Goal: Task Accomplishment & Management: Manage account settings

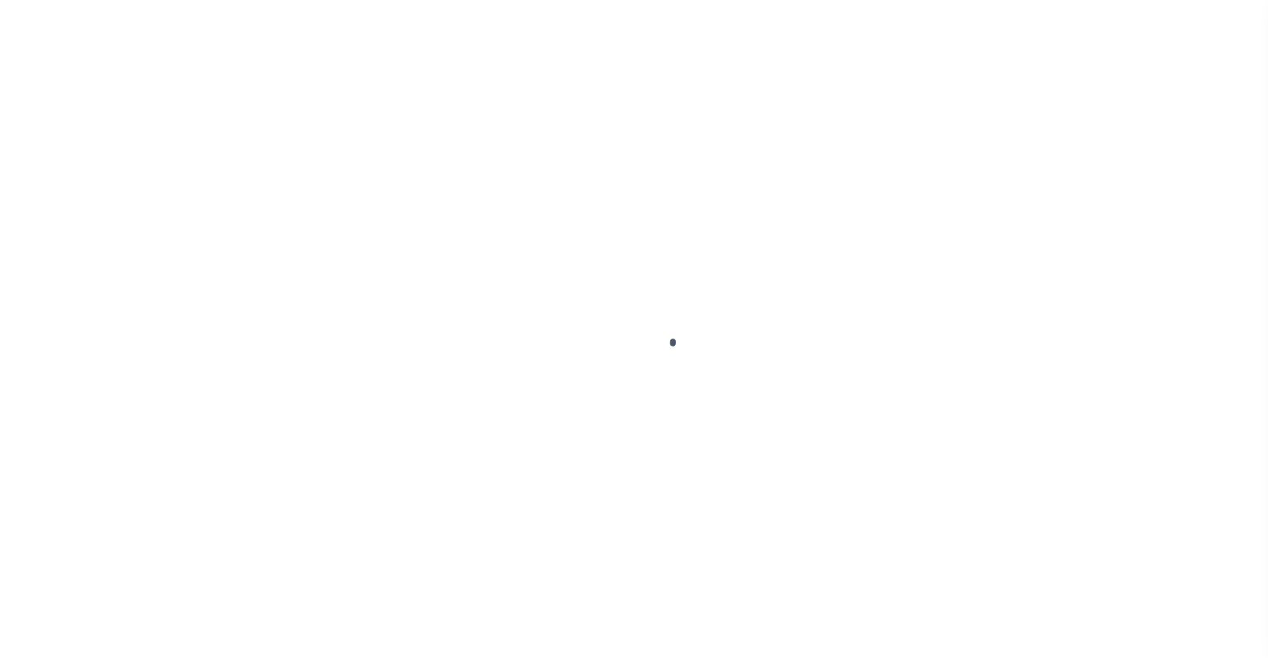
scroll to position [109, 0]
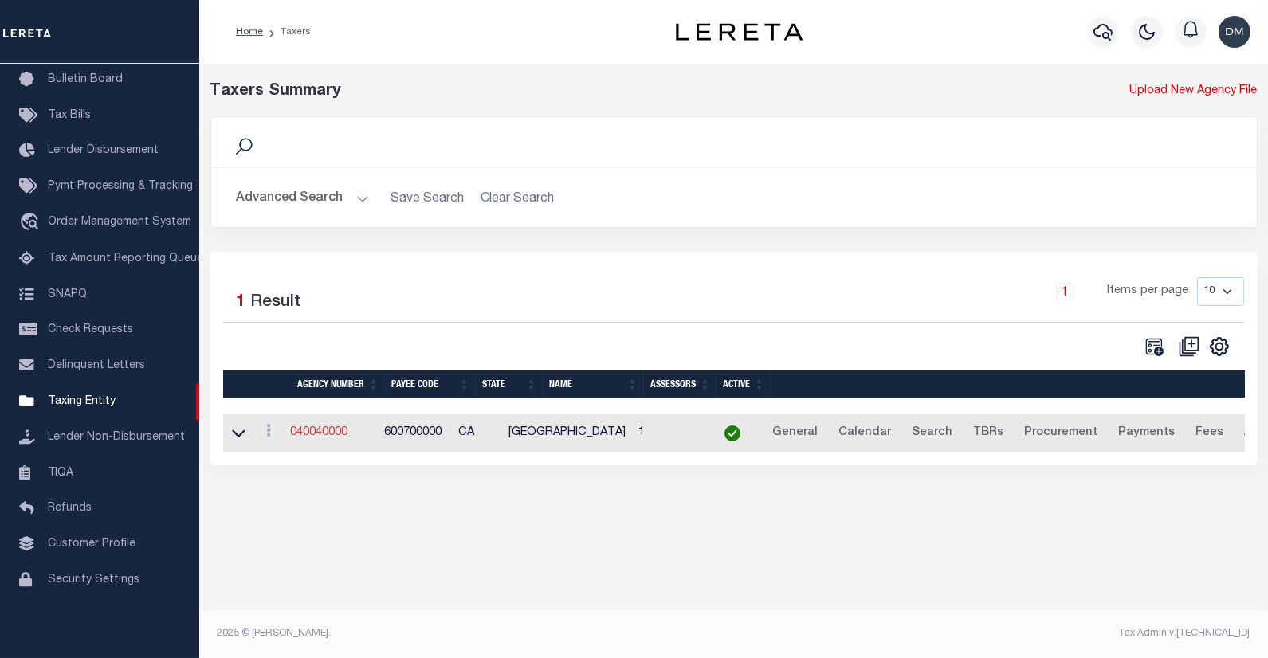
click at [330, 436] on link "040040000" at bounding box center [319, 432] width 57 height 11
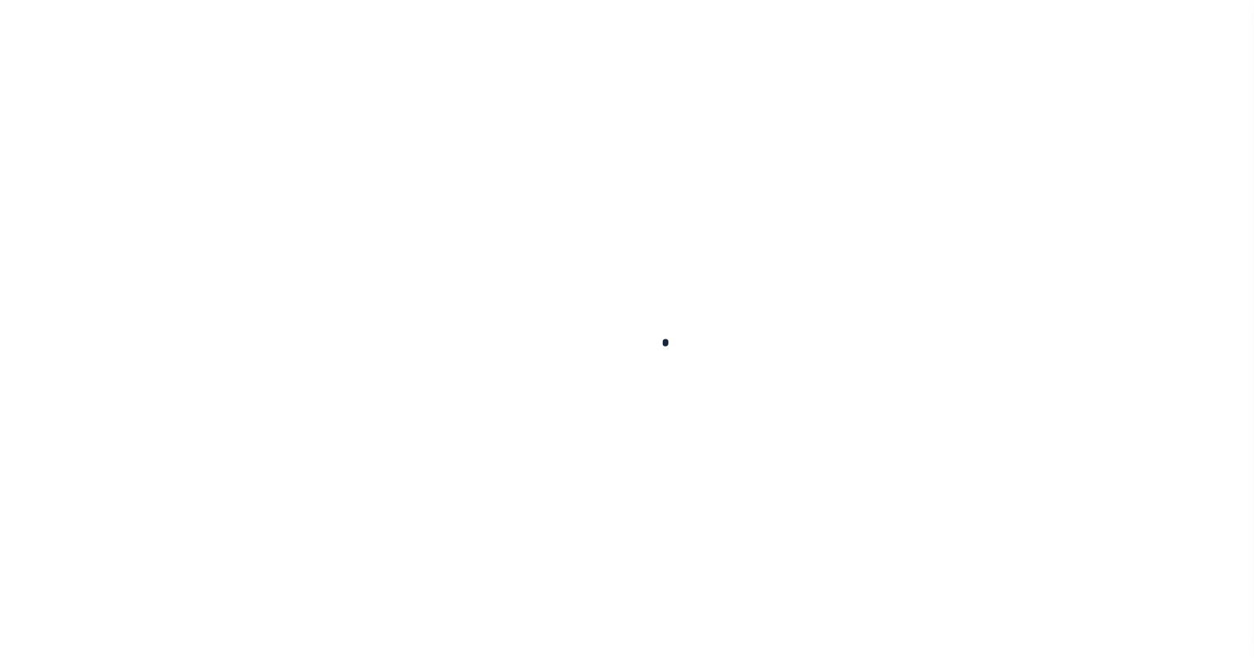
select select
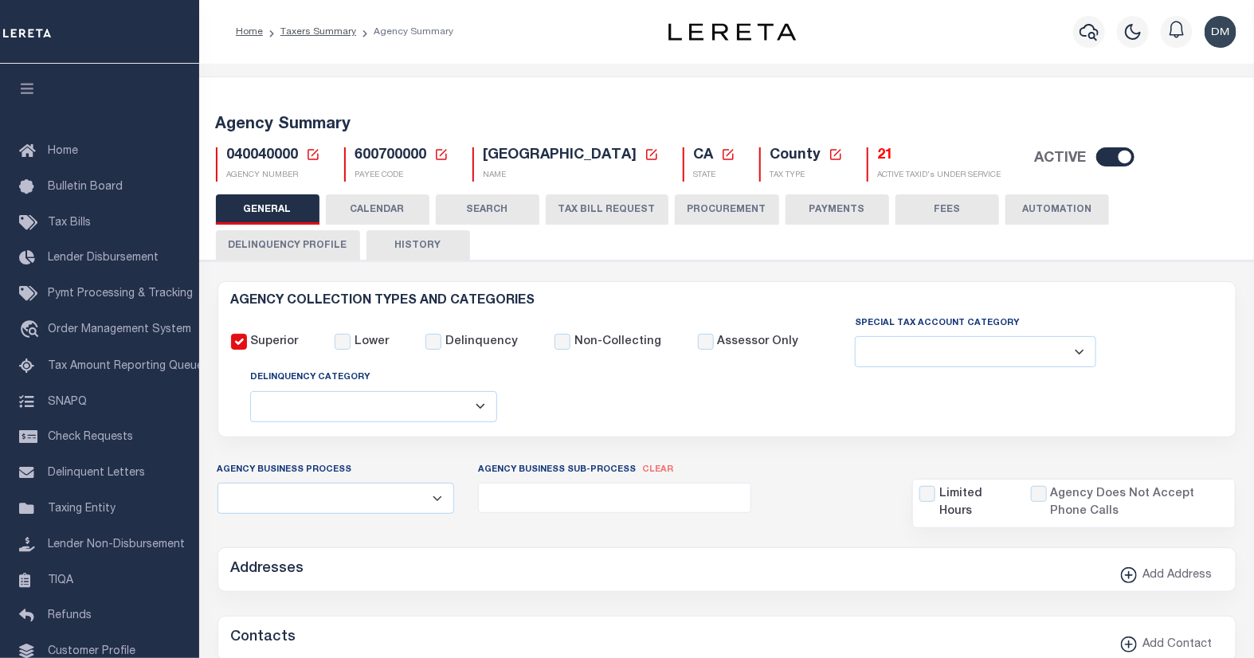
checkbox input "false"
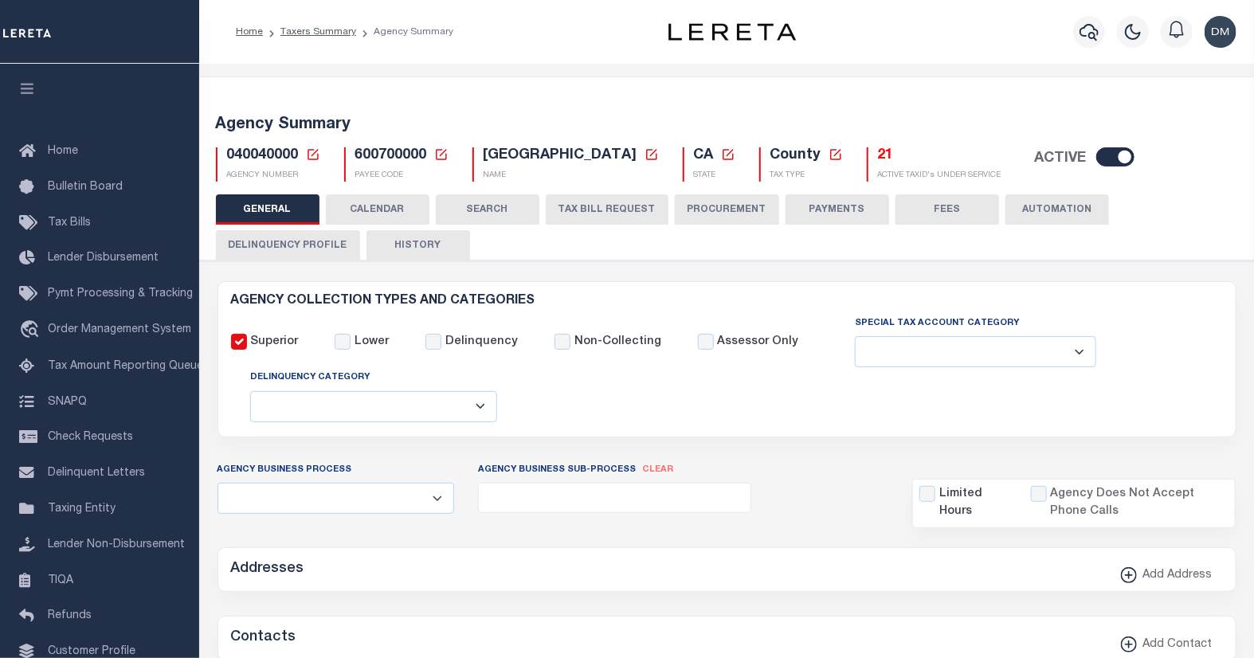
type input "600700000"
